Goal: Use online tool/utility: Utilize a website feature to perform a specific function

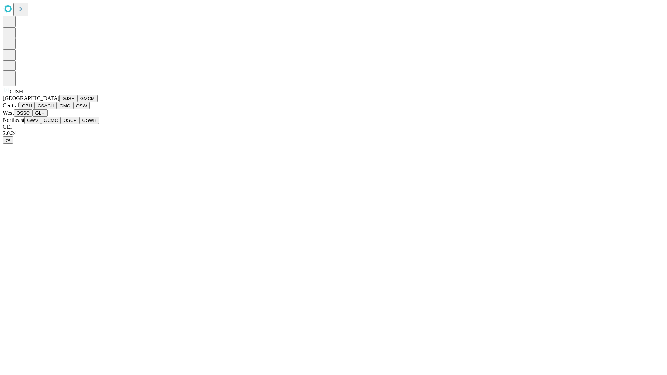
click at [59, 102] on button "GJSH" at bounding box center [68, 98] width 18 height 7
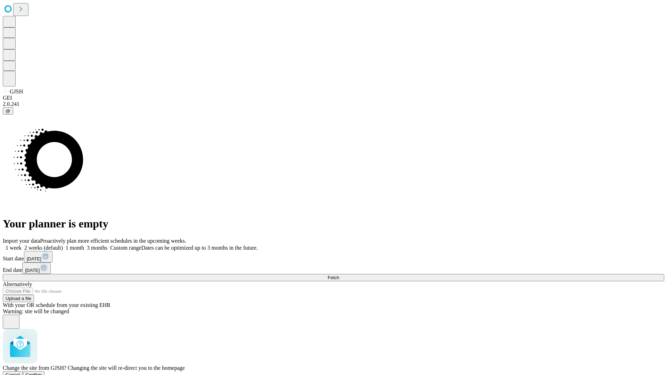
click at [42, 373] on span "Confirm" at bounding box center [34, 375] width 16 height 5
click at [84, 245] on label "1 month" at bounding box center [73, 248] width 21 height 6
click at [339, 275] on span "Fetch" at bounding box center [333, 277] width 11 height 5
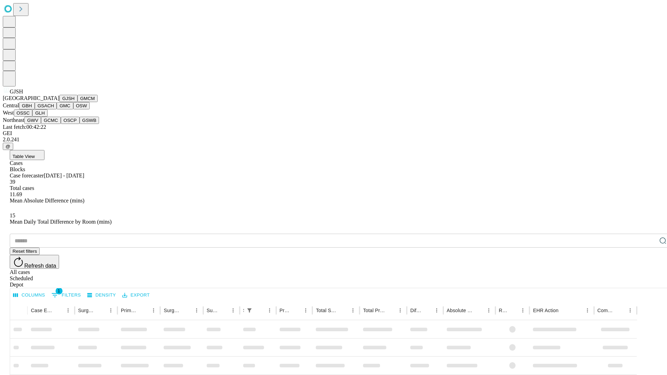
click at [78, 102] on button "GMCM" at bounding box center [88, 98] width 20 height 7
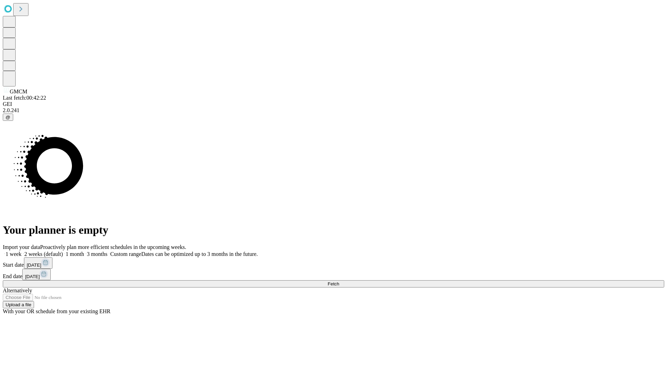
click at [339, 282] on span "Fetch" at bounding box center [333, 284] width 11 height 5
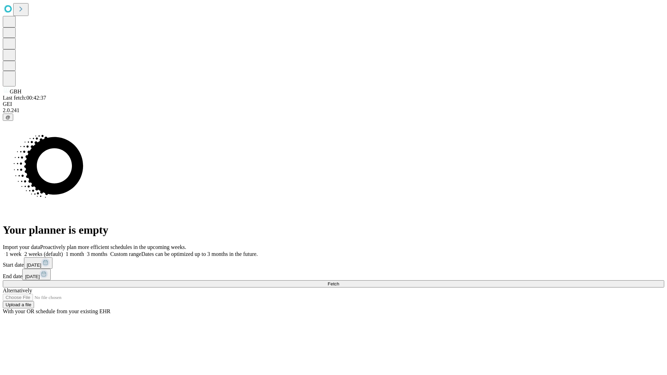
click at [84, 251] on label "1 month" at bounding box center [73, 254] width 21 height 6
click at [339, 282] on span "Fetch" at bounding box center [333, 284] width 11 height 5
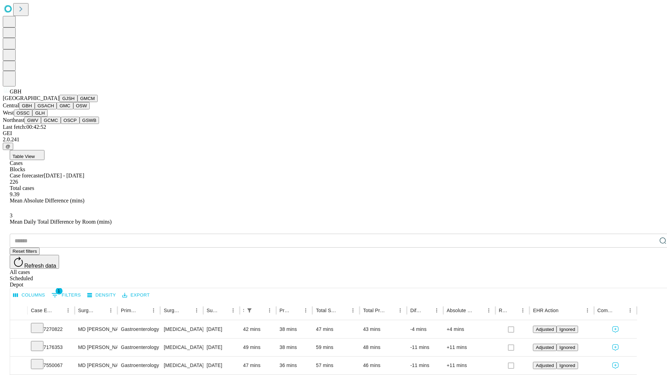
click at [54, 109] on button "GSACH" at bounding box center [46, 105] width 22 height 7
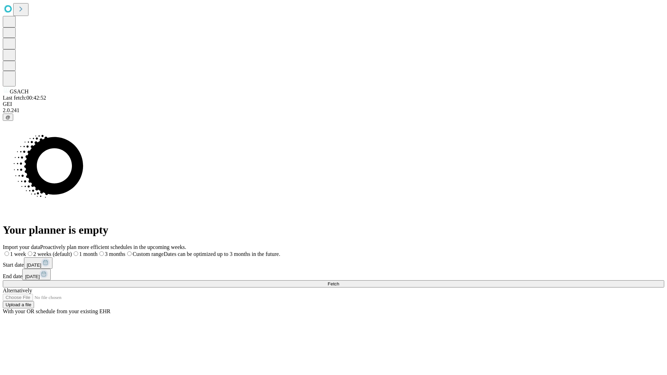
click at [98, 251] on label "1 month" at bounding box center [85, 254] width 26 height 6
click at [339, 282] on span "Fetch" at bounding box center [333, 284] width 11 height 5
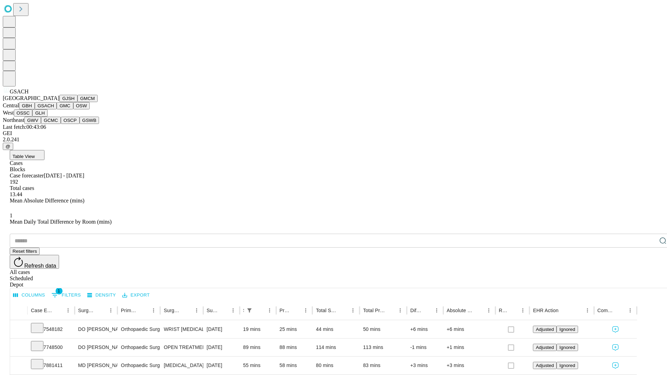
click at [57, 109] on button "GMC" at bounding box center [65, 105] width 16 height 7
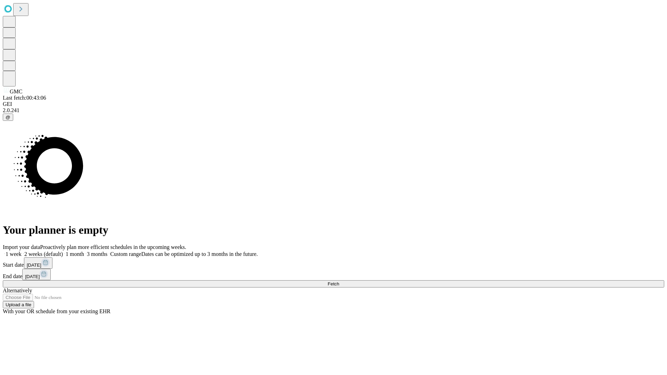
click at [84, 251] on label "1 month" at bounding box center [73, 254] width 21 height 6
click at [339, 282] on span "Fetch" at bounding box center [333, 284] width 11 height 5
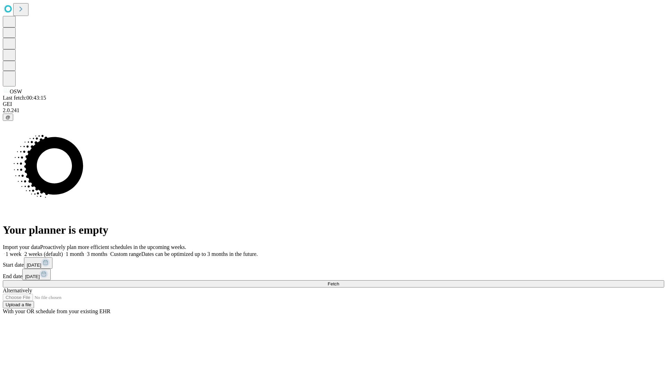
click at [339, 282] on span "Fetch" at bounding box center [333, 284] width 11 height 5
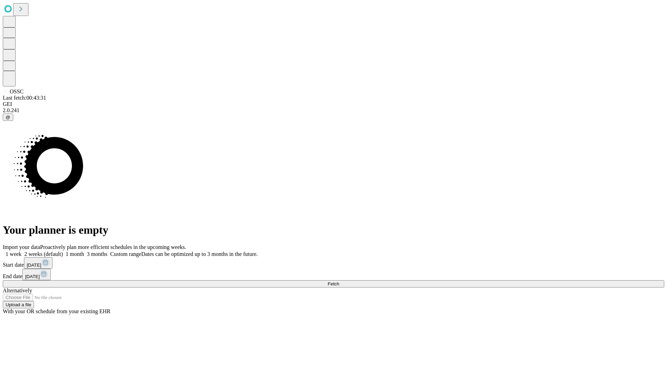
click at [84, 251] on label "1 month" at bounding box center [73, 254] width 21 height 6
click at [339, 282] on span "Fetch" at bounding box center [333, 284] width 11 height 5
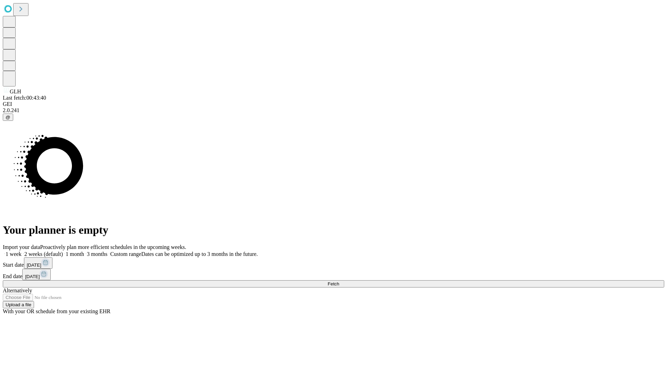
click at [84, 251] on label "1 month" at bounding box center [73, 254] width 21 height 6
click at [339, 282] on span "Fetch" at bounding box center [333, 284] width 11 height 5
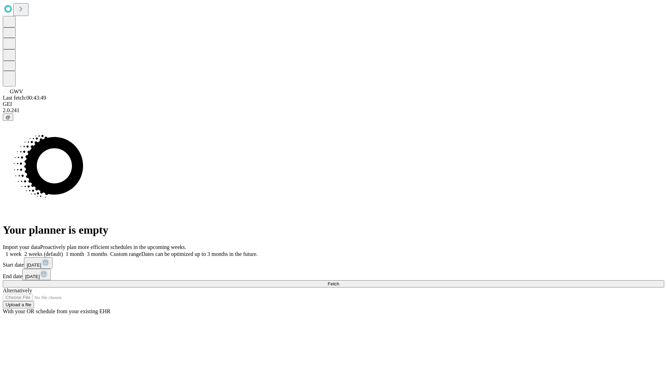
click at [84, 251] on label "1 month" at bounding box center [73, 254] width 21 height 6
click at [339, 282] on span "Fetch" at bounding box center [333, 284] width 11 height 5
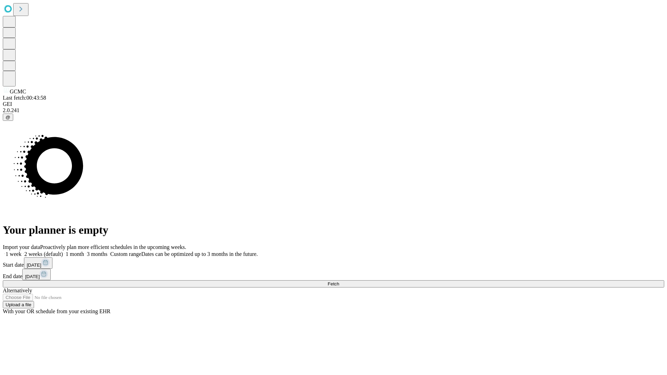
click at [84, 251] on label "1 month" at bounding box center [73, 254] width 21 height 6
click at [339, 282] on span "Fetch" at bounding box center [333, 284] width 11 height 5
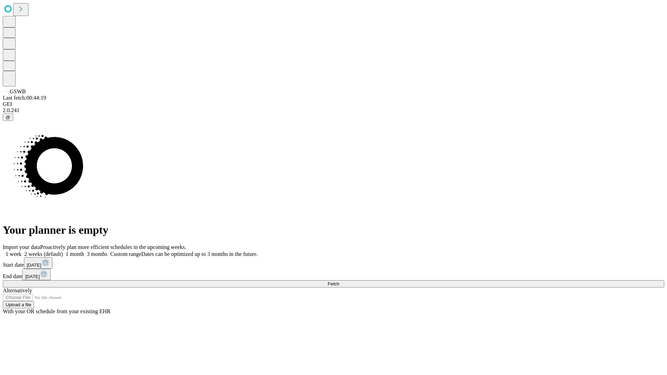
click at [84, 251] on label "1 month" at bounding box center [73, 254] width 21 height 6
click at [339, 282] on span "Fetch" at bounding box center [333, 284] width 11 height 5
